Goal: Task Accomplishment & Management: Manage account settings

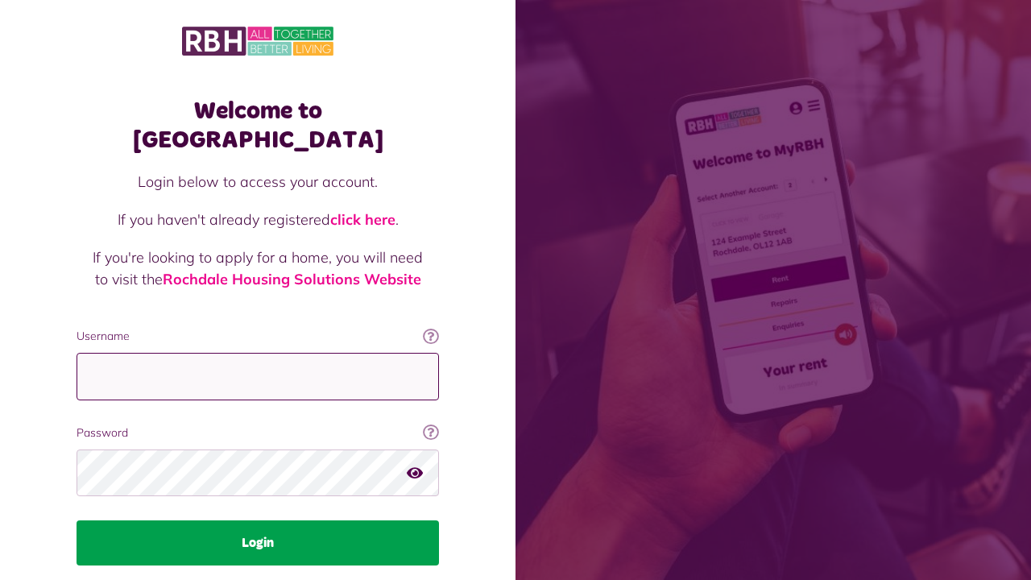
type input "**********"
click at [291, 520] on button "Login" at bounding box center [258, 542] width 363 height 45
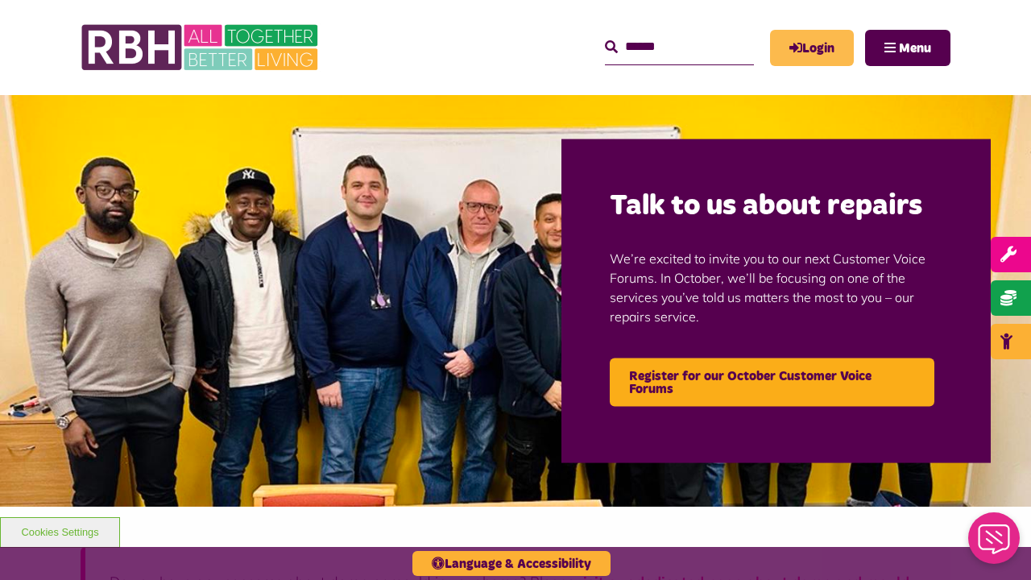
click at [817, 47] on link "Login" at bounding box center [812, 48] width 84 height 36
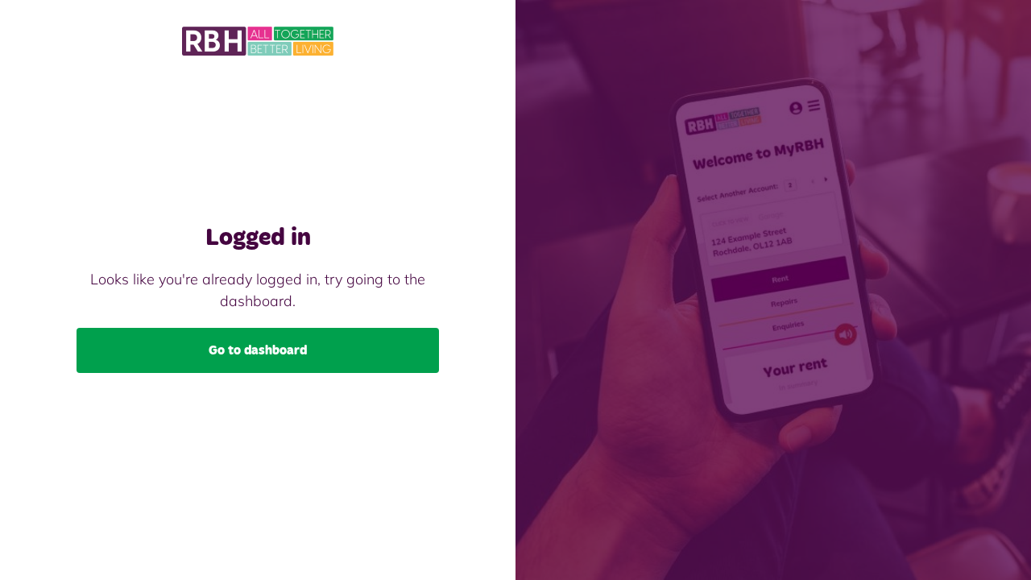
click at [347, 332] on link "Go to dashboard" at bounding box center [258, 350] width 363 height 45
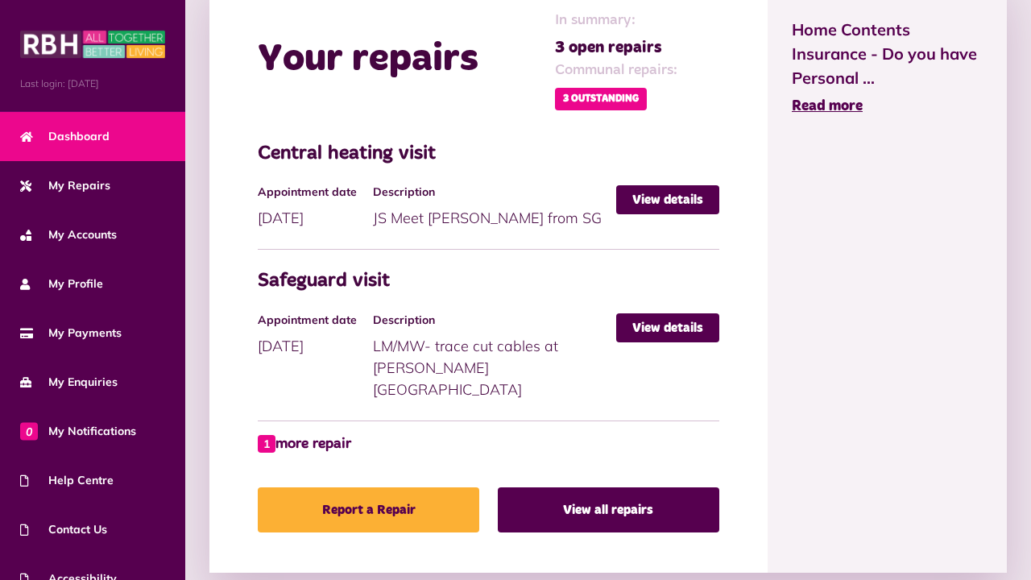
scroll to position [772, 0]
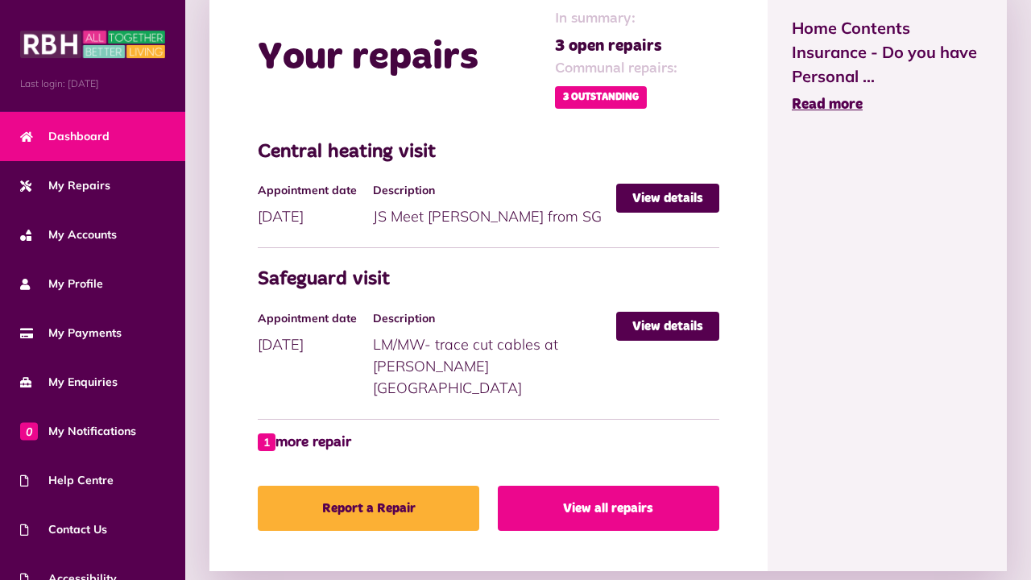
click at [629, 486] on link "View all repairs" at bounding box center [609, 508] width 222 height 45
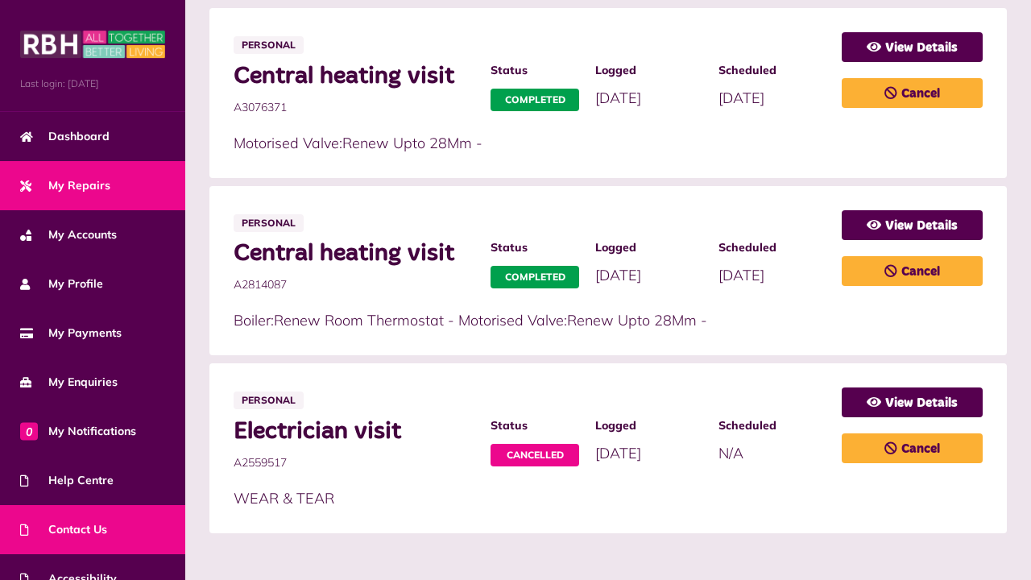
scroll to position [73, 0]
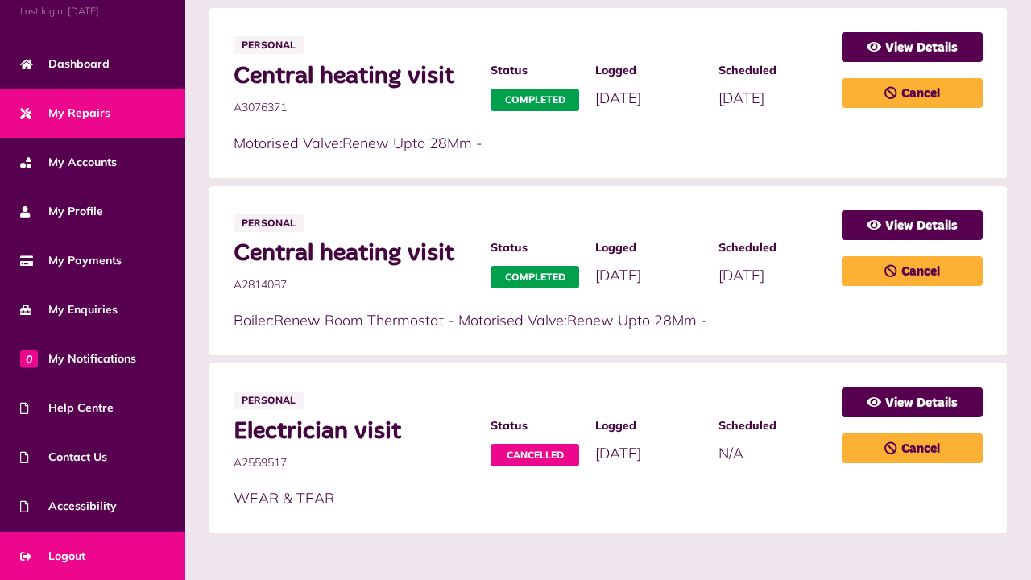
click at [154, 540] on link "Logout" at bounding box center [92, 556] width 185 height 49
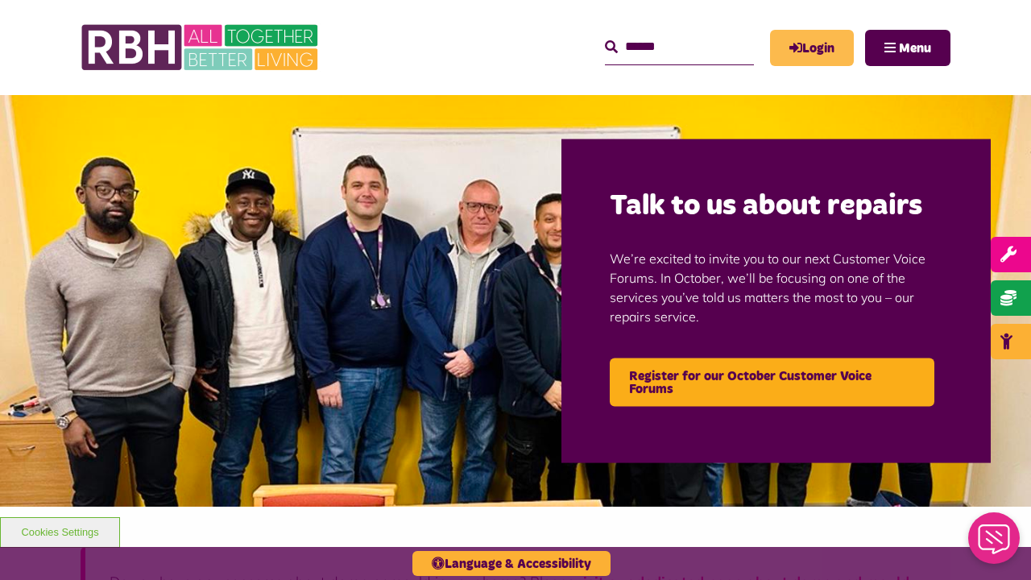
click at [815, 50] on link "Login" at bounding box center [812, 48] width 84 height 36
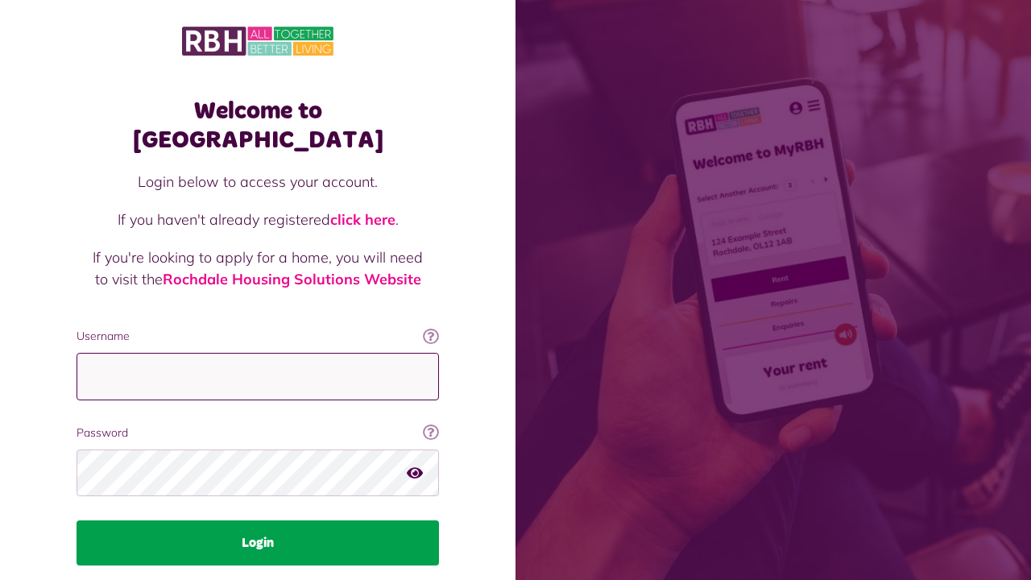
type input "**********"
click at [280, 520] on button "Login" at bounding box center [258, 542] width 363 height 45
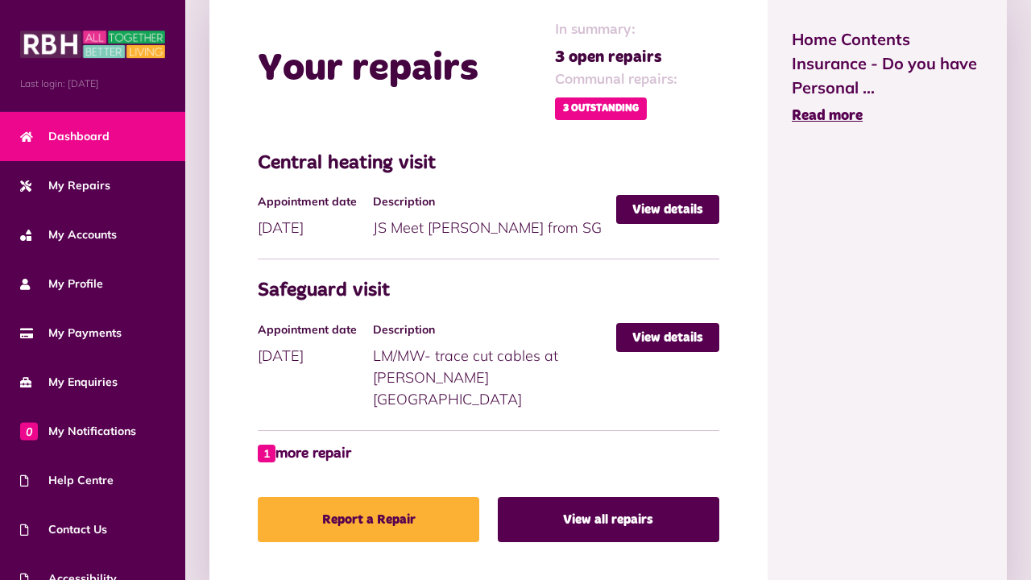
scroll to position [761, 0]
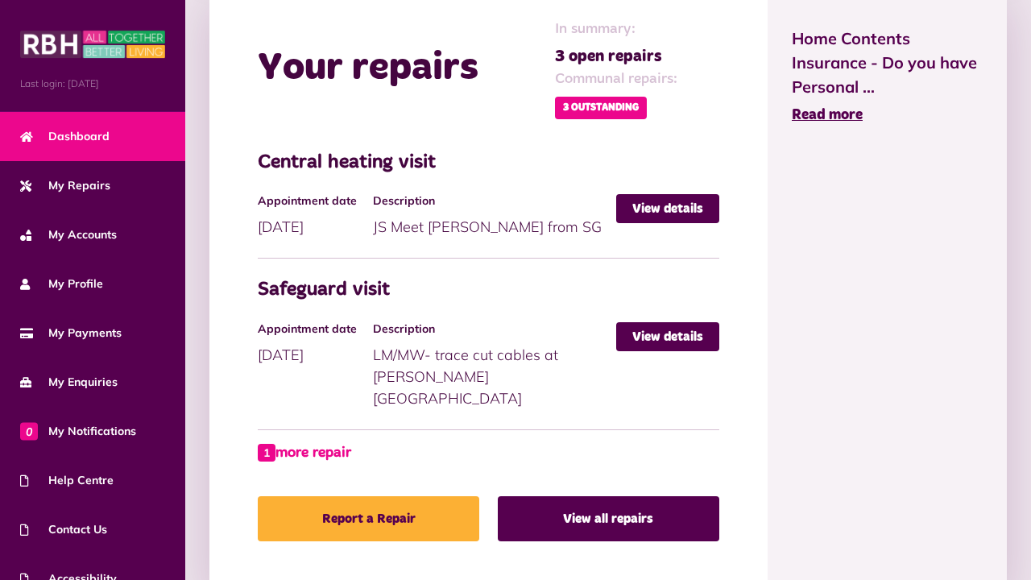
click at [272, 444] on span "1" at bounding box center [267, 453] width 18 height 18
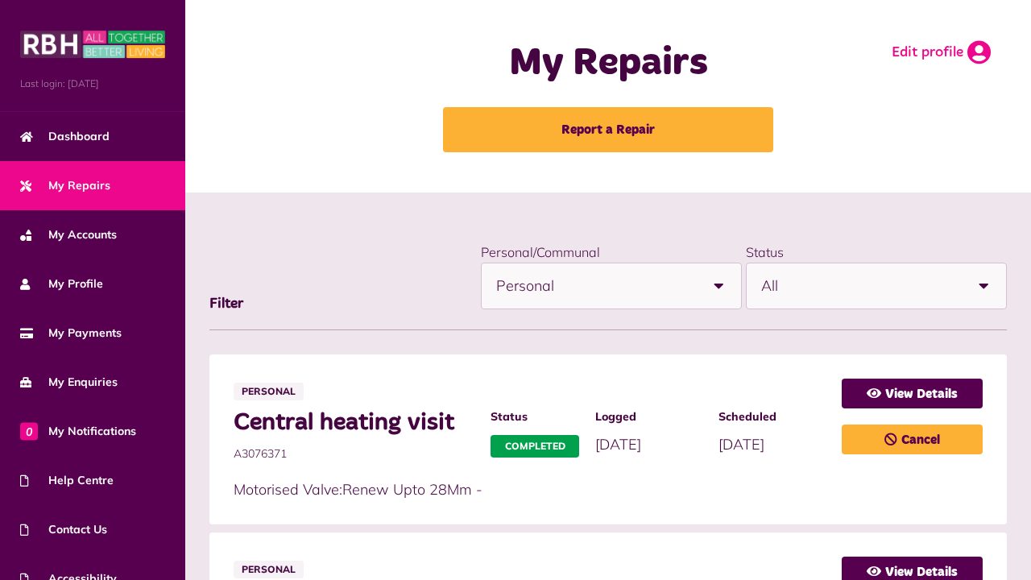
click at [979, 52] on icon at bounding box center [979, 52] width 23 height 24
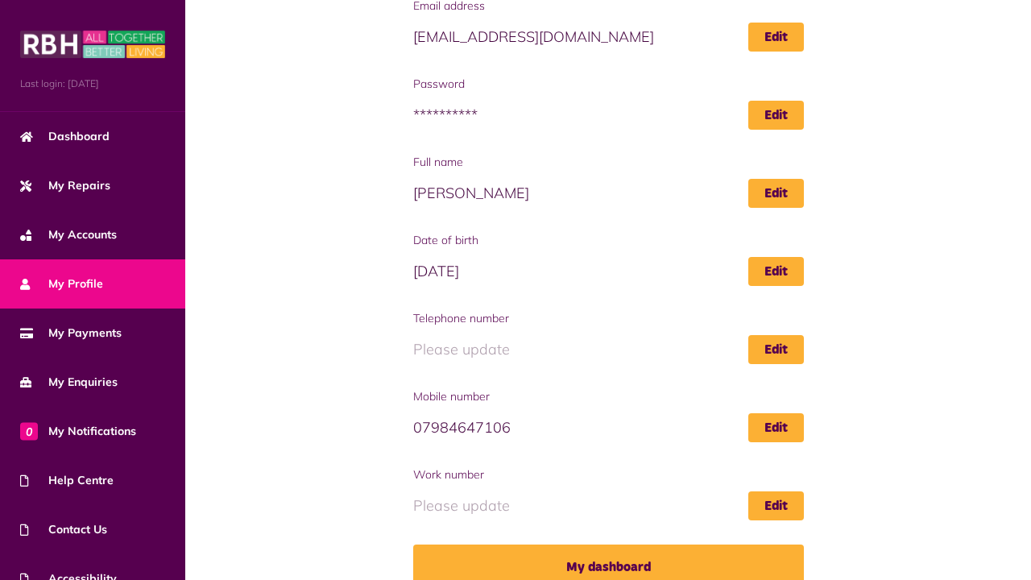
scroll to position [189, 0]
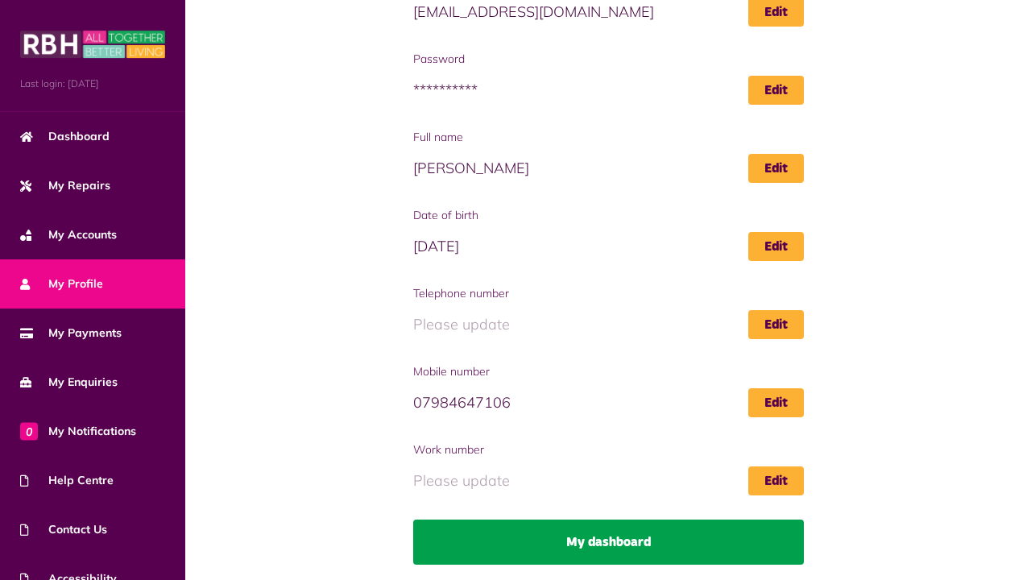
click at [627, 529] on link "My dashboard" at bounding box center [608, 542] width 391 height 45
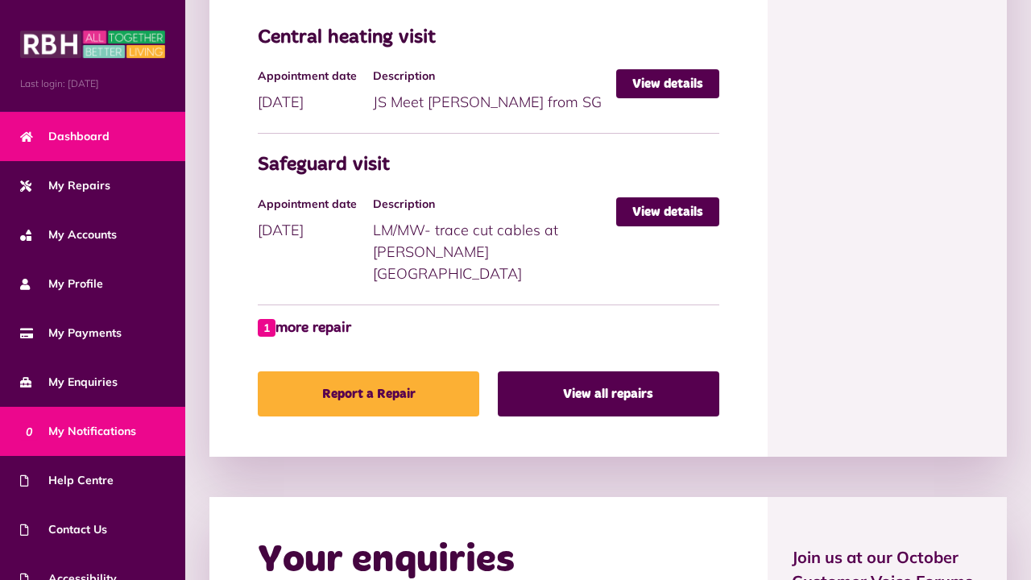
scroll to position [73, 0]
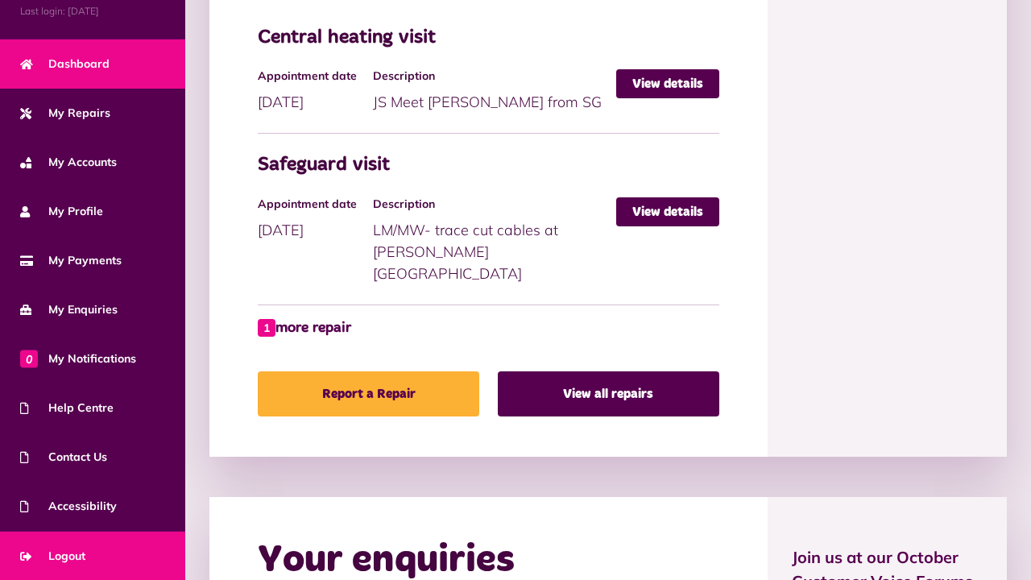
click at [108, 556] on link "Logout" at bounding box center [92, 556] width 185 height 49
